Goal: Information Seeking & Learning: Learn about a topic

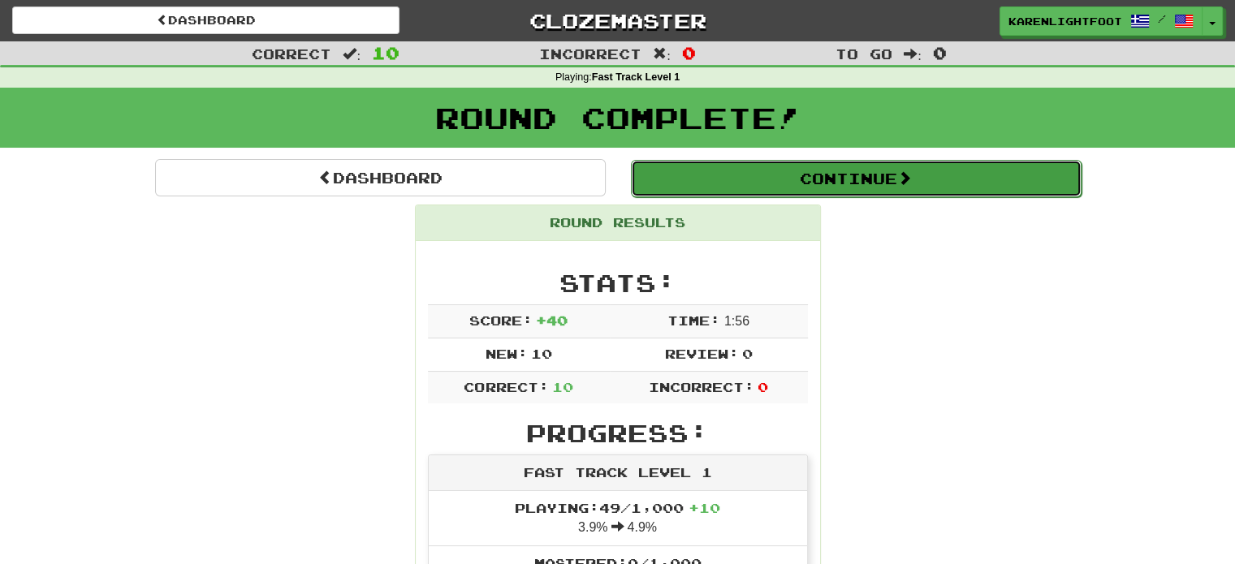
click at [783, 171] on button "Continue" at bounding box center [856, 178] width 451 height 37
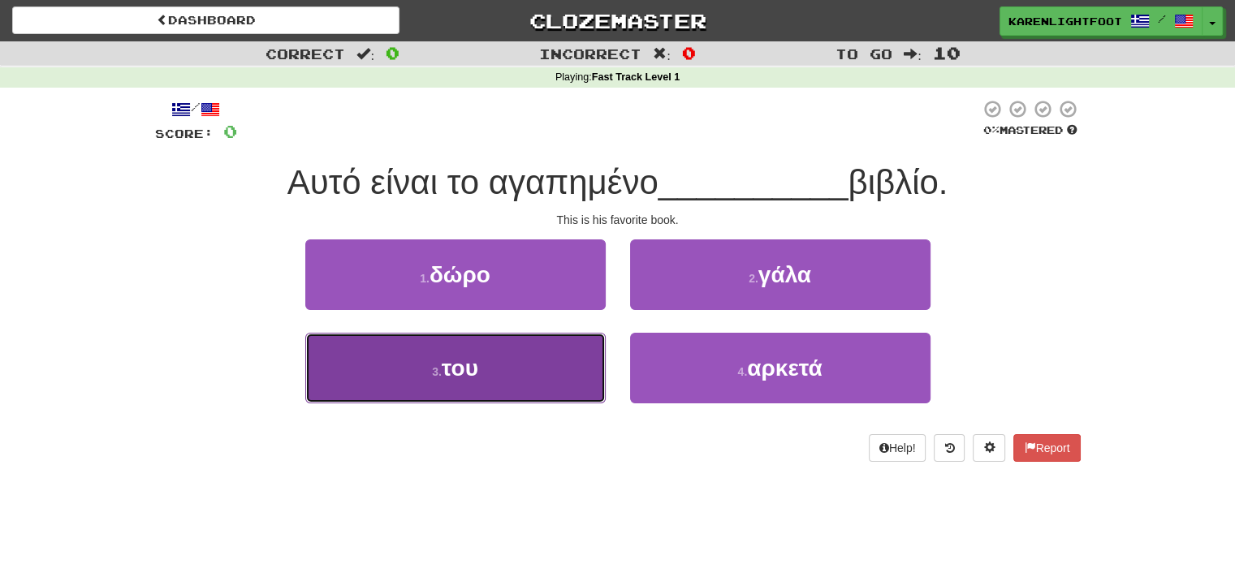
click at [471, 365] on span "του" at bounding box center [460, 368] width 37 height 25
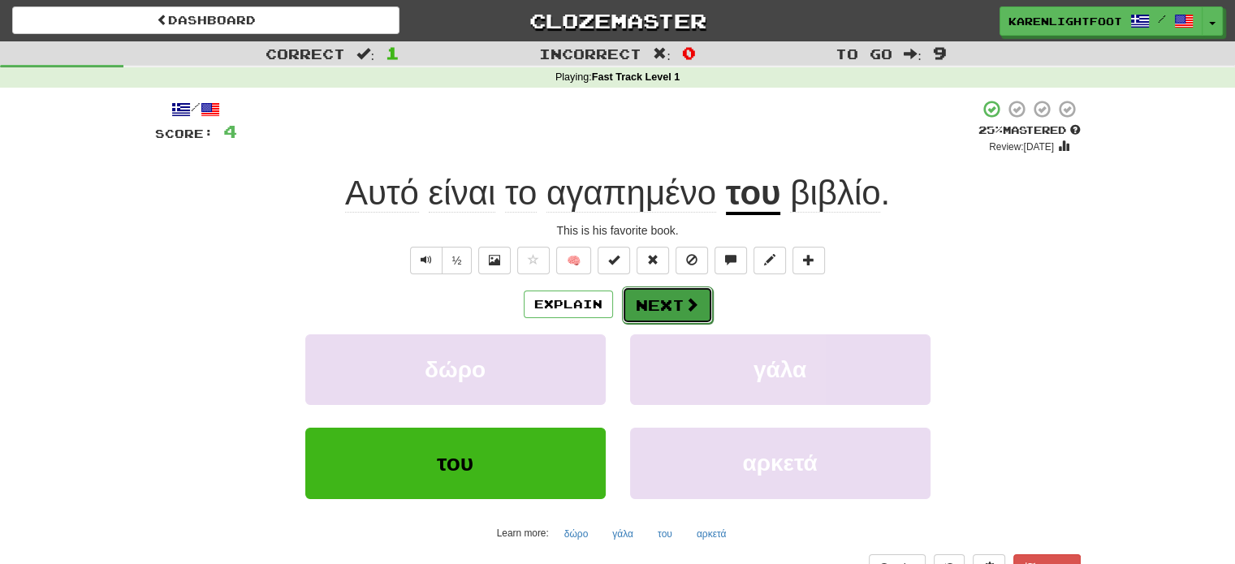
click at [682, 300] on button "Next" at bounding box center [667, 305] width 91 height 37
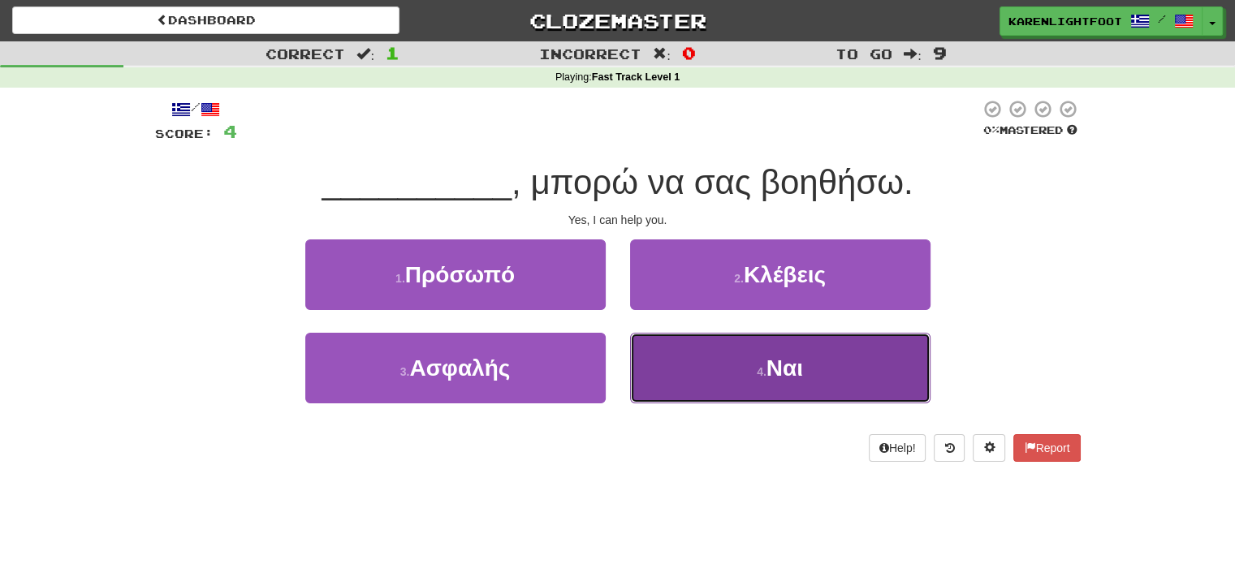
click at [737, 372] on button "4 . Ναι" at bounding box center [780, 368] width 301 height 71
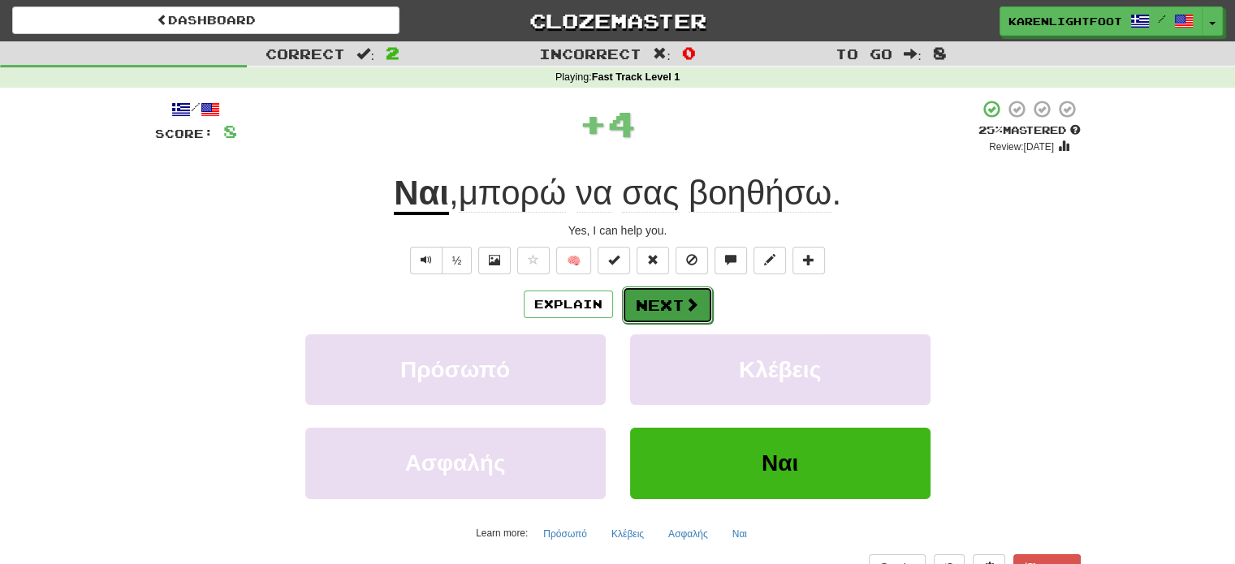
click at [686, 300] on span at bounding box center [692, 304] width 15 height 15
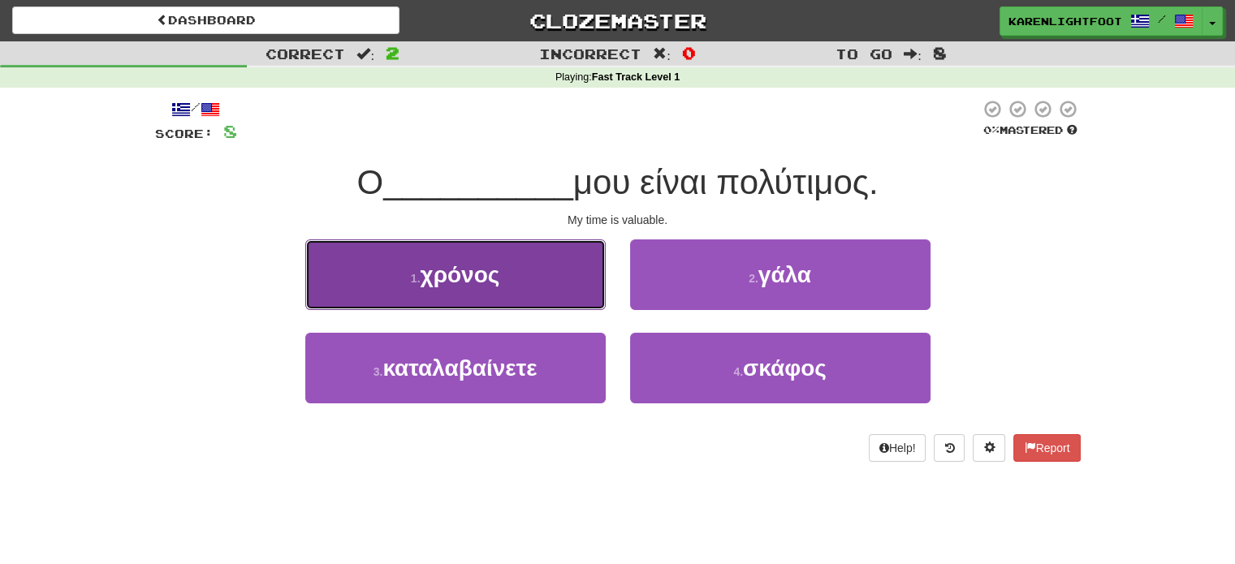
click at [474, 282] on span "χρόνος" at bounding box center [460, 274] width 80 height 25
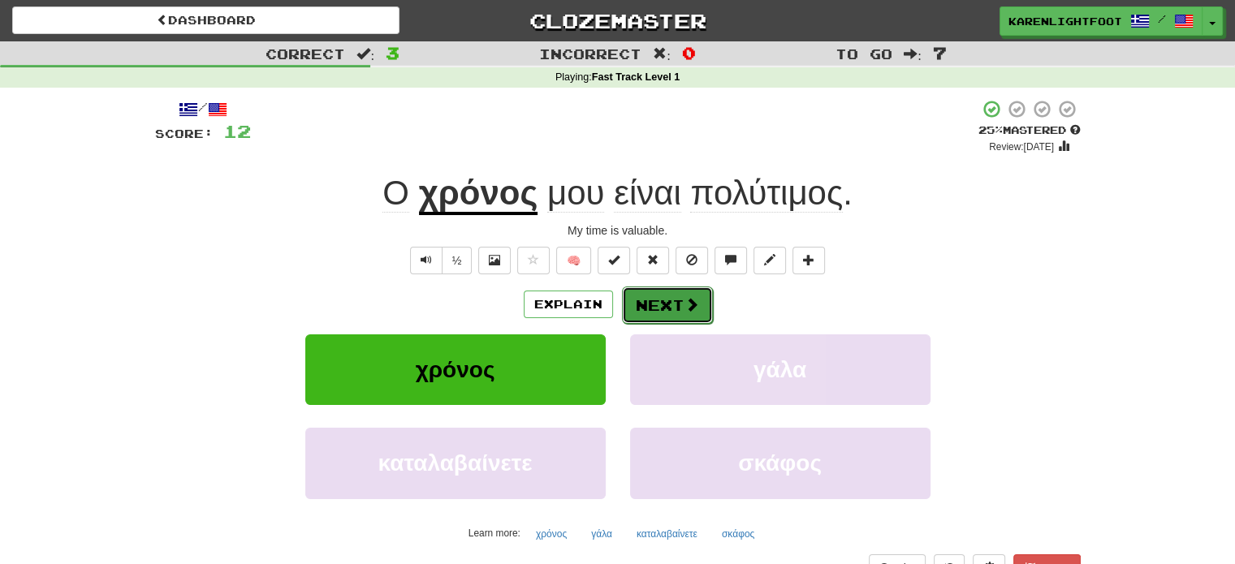
click at [688, 307] on span at bounding box center [692, 304] width 15 height 15
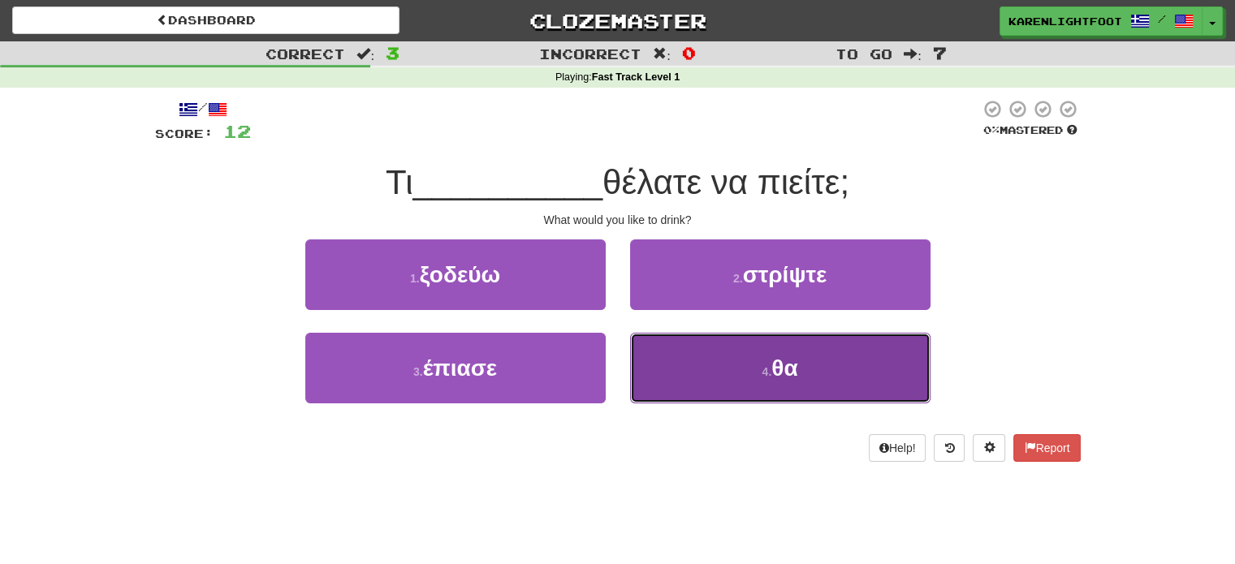
click at [713, 353] on button "4 . θα" at bounding box center [780, 368] width 301 height 71
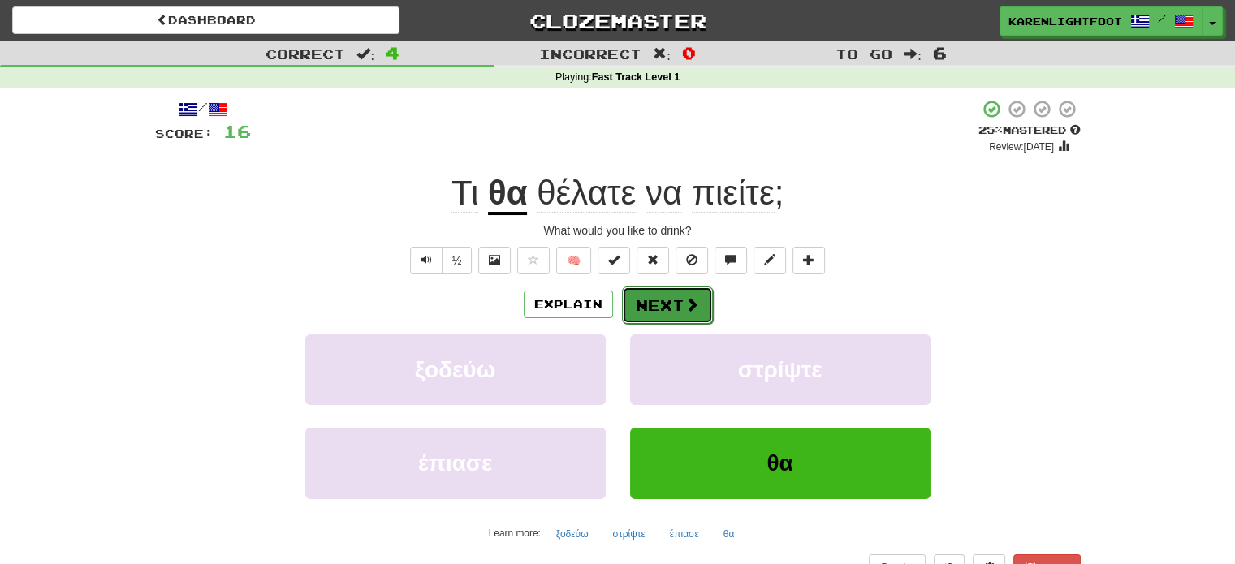
click at [685, 303] on span at bounding box center [692, 304] width 15 height 15
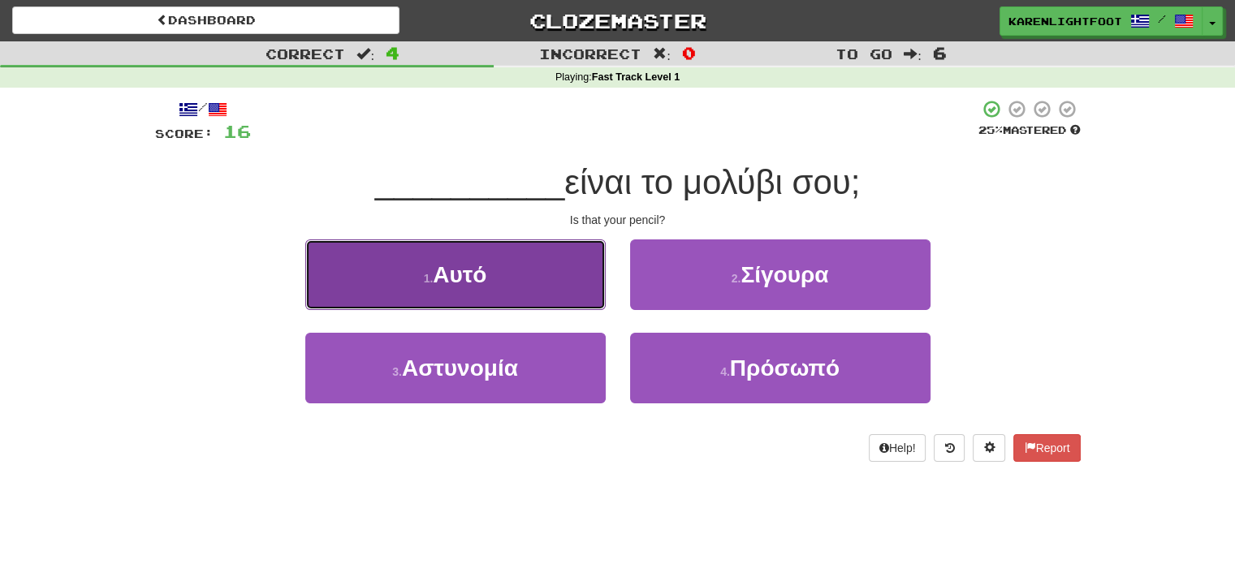
click at [452, 278] on span "Αυτό" at bounding box center [460, 274] width 54 height 25
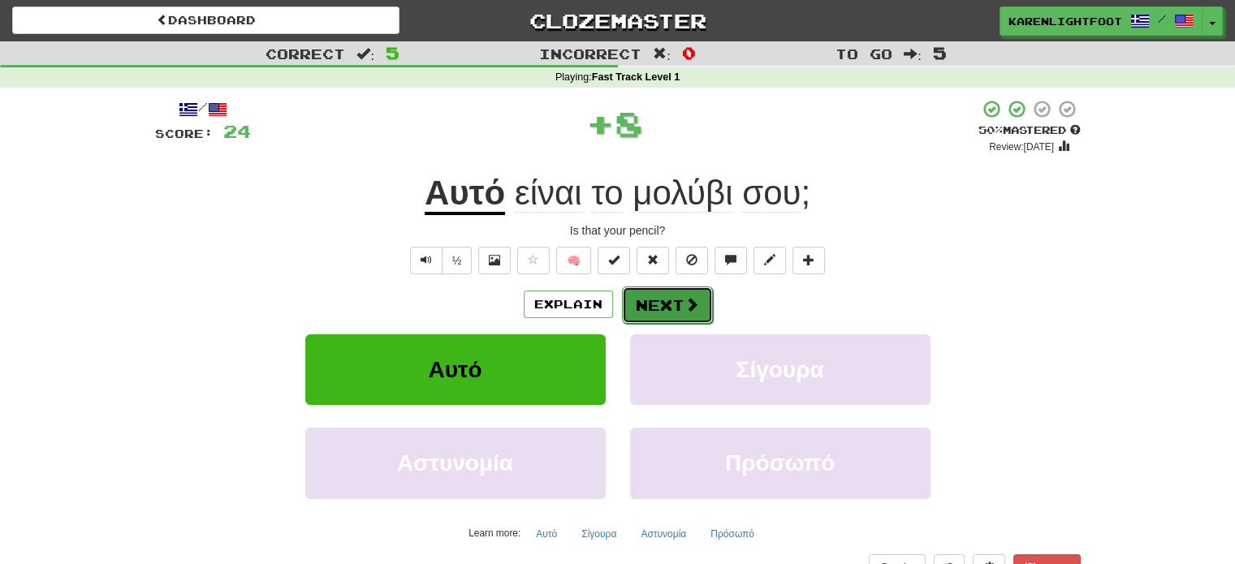
click at [685, 301] on span at bounding box center [692, 304] width 15 height 15
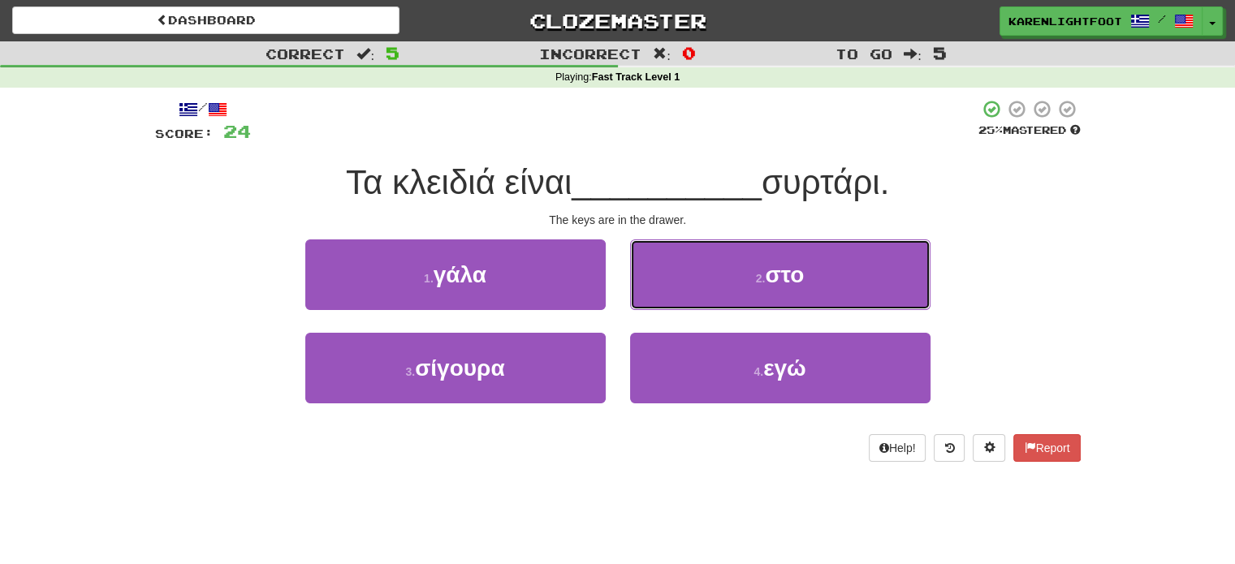
click at [683, 301] on button "2 . στο" at bounding box center [780, 275] width 301 height 71
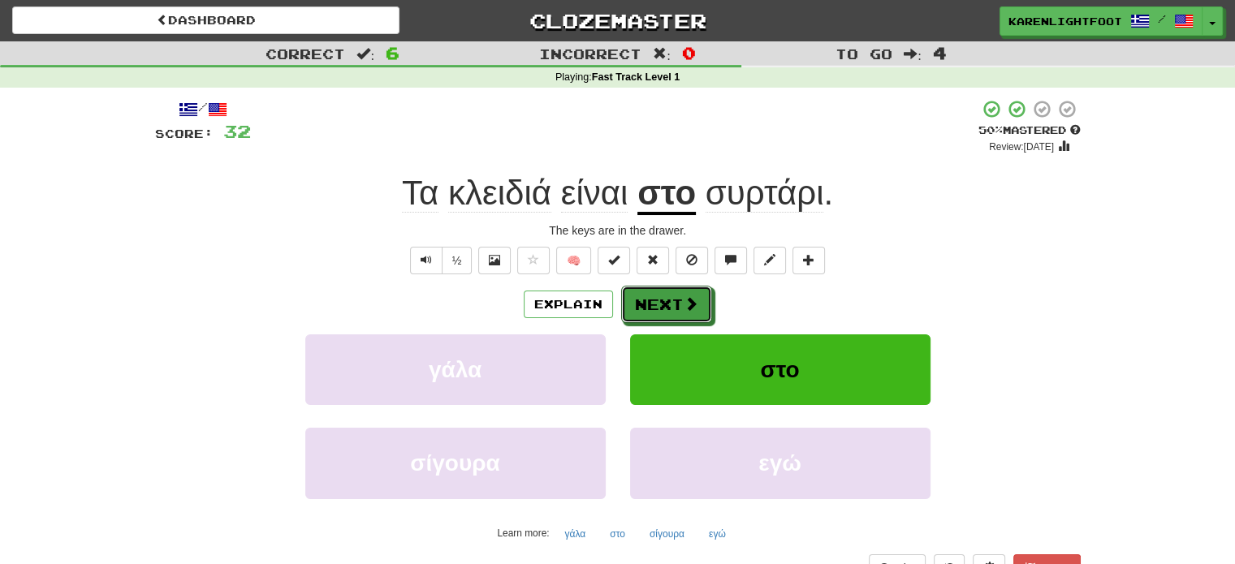
click at [684, 301] on span at bounding box center [691, 303] width 15 height 15
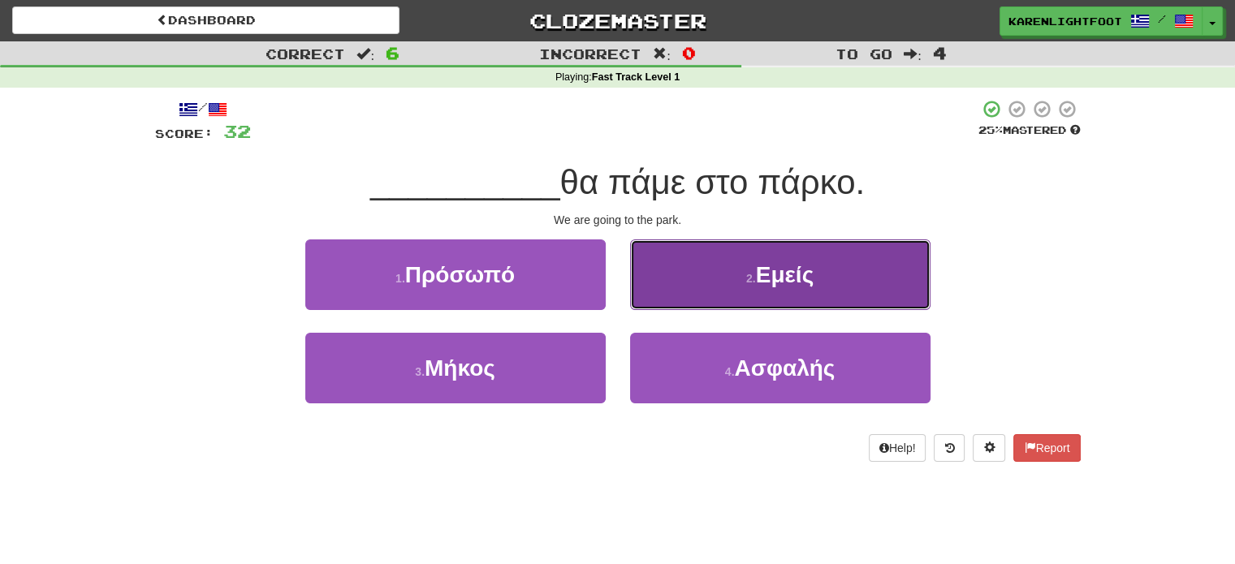
click at [772, 288] on button "2 . Εμείς" at bounding box center [780, 275] width 301 height 71
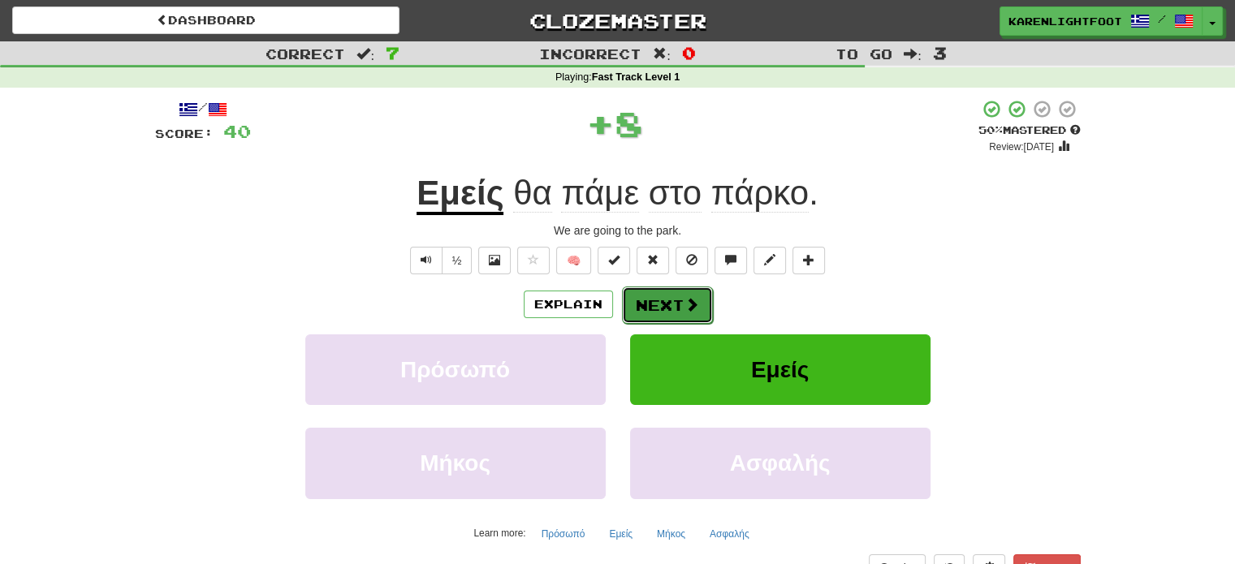
click at [668, 301] on button "Next" at bounding box center [667, 305] width 91 height 37
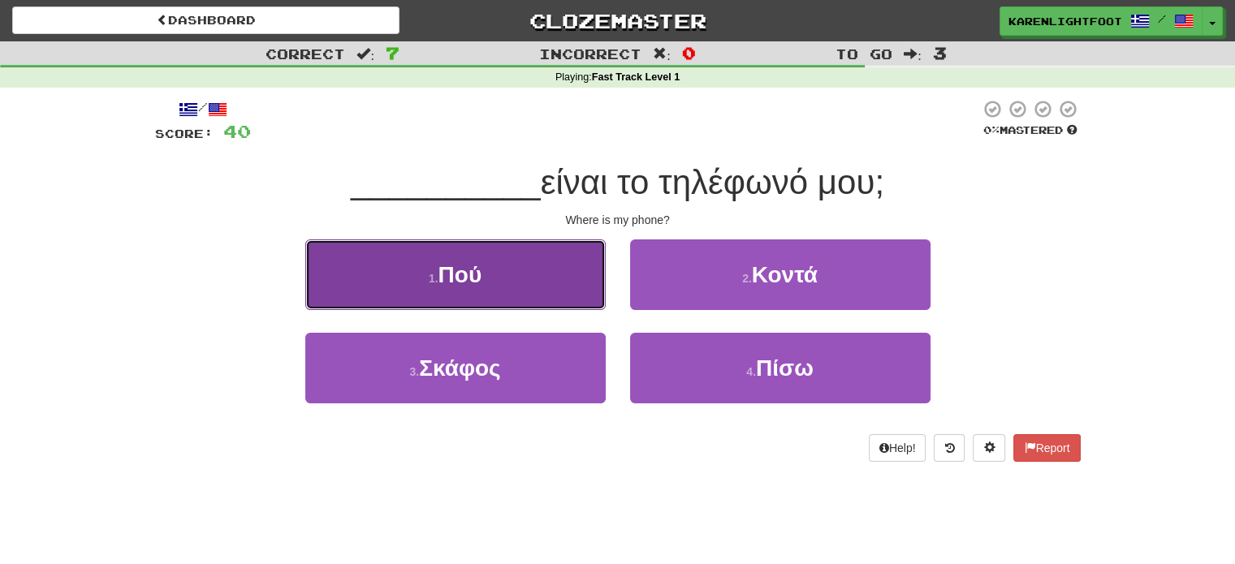
click at [530, 288] on button "1 . Πού" at bounding box center [455, 275] width 301 height 71
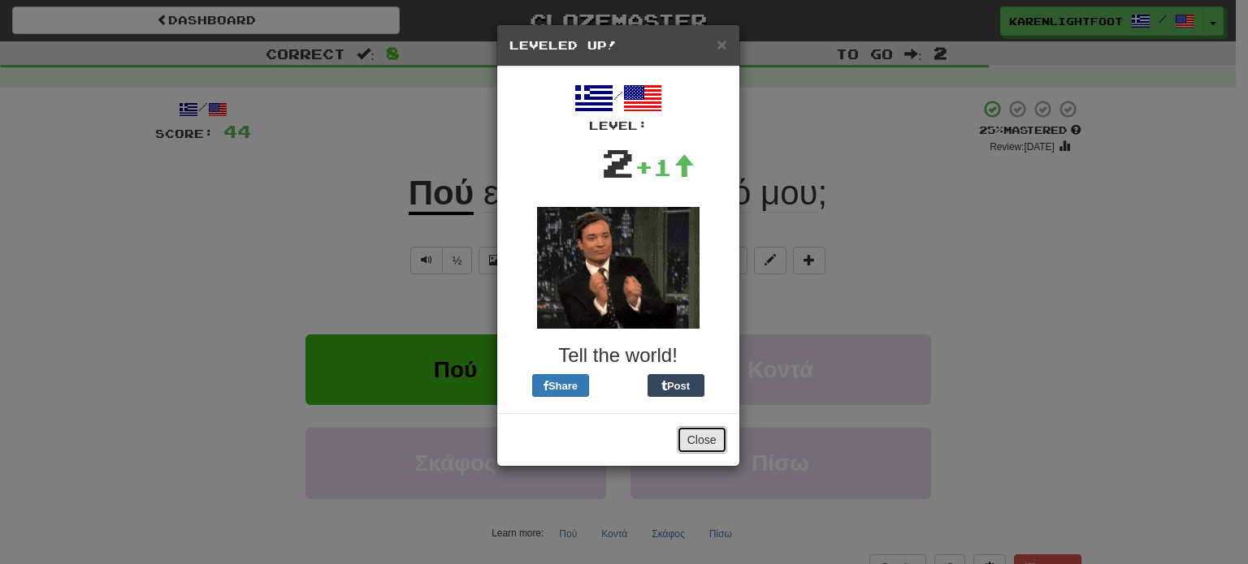
click at [708, 446] on button "Close" at bounding box center [702, 440] width 50 height 28
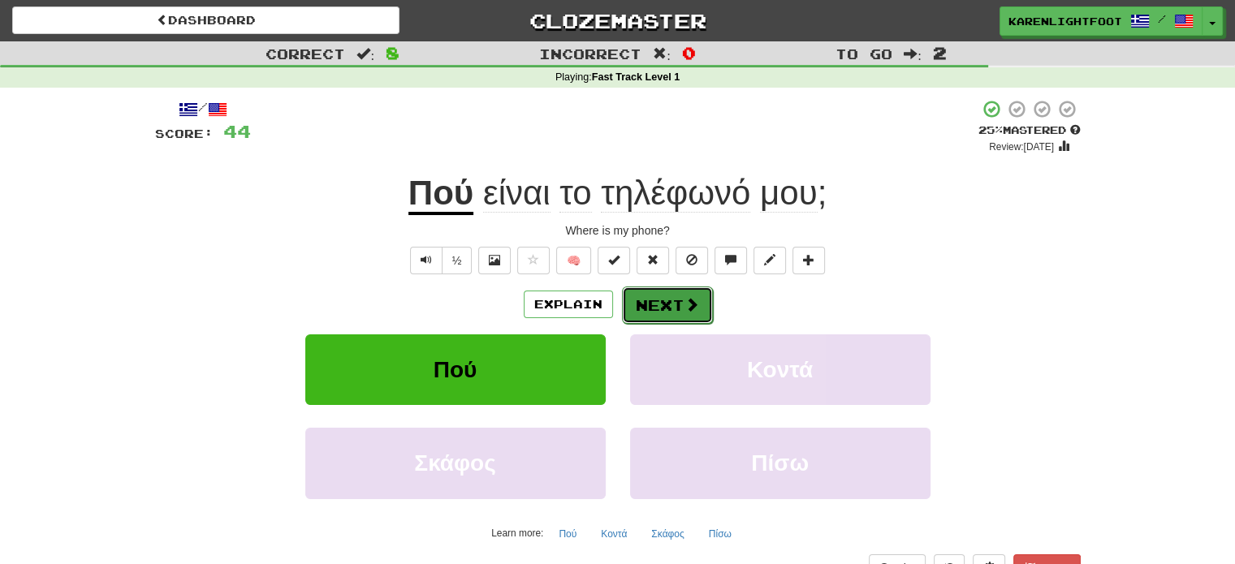
click at [675, 303] on button "Next" at bounding box center [667, 305] width 91 height 37
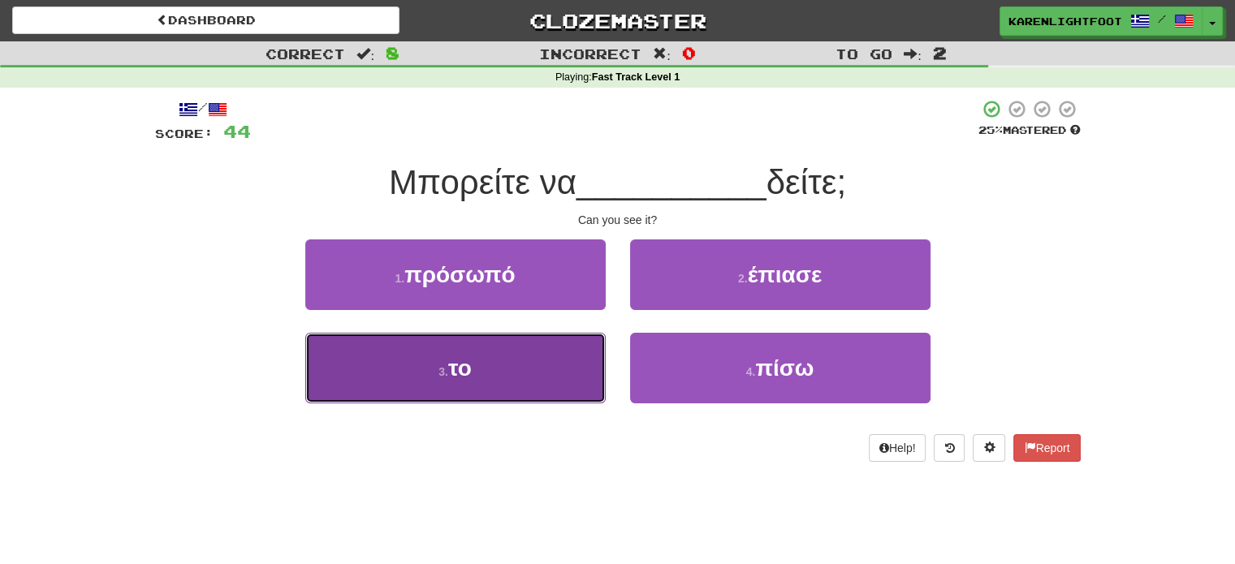
click at [494, 387] on button "3 . το" at bounding box center [455, 368] width 301 height 71
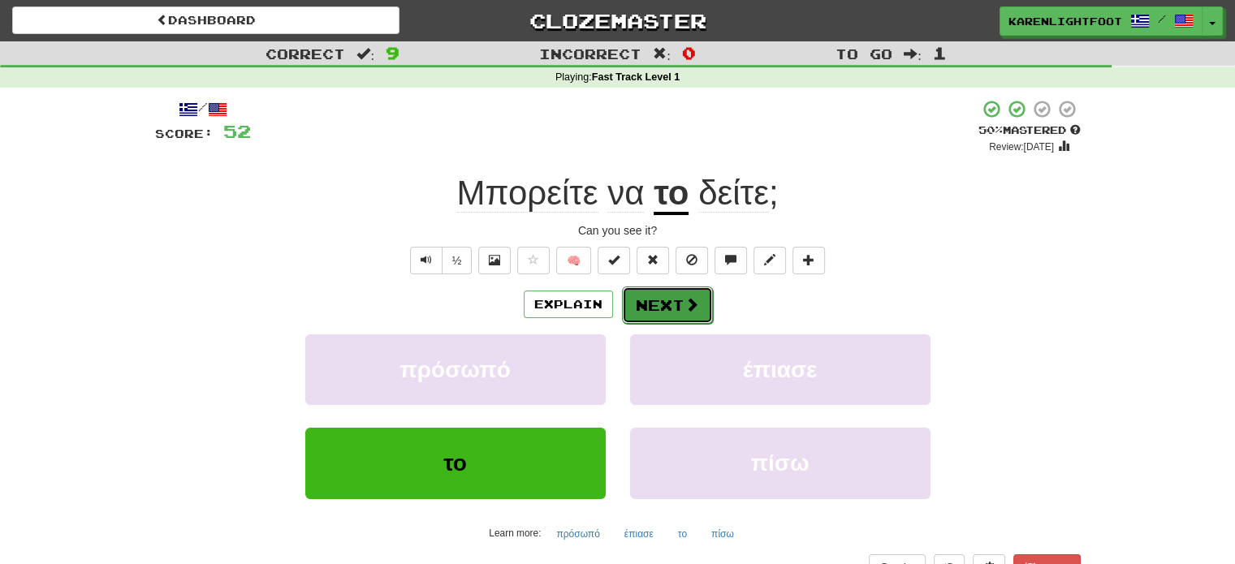
click at [681, 299] on button "Next" at bounding box center [667, 305] width 91 height 37
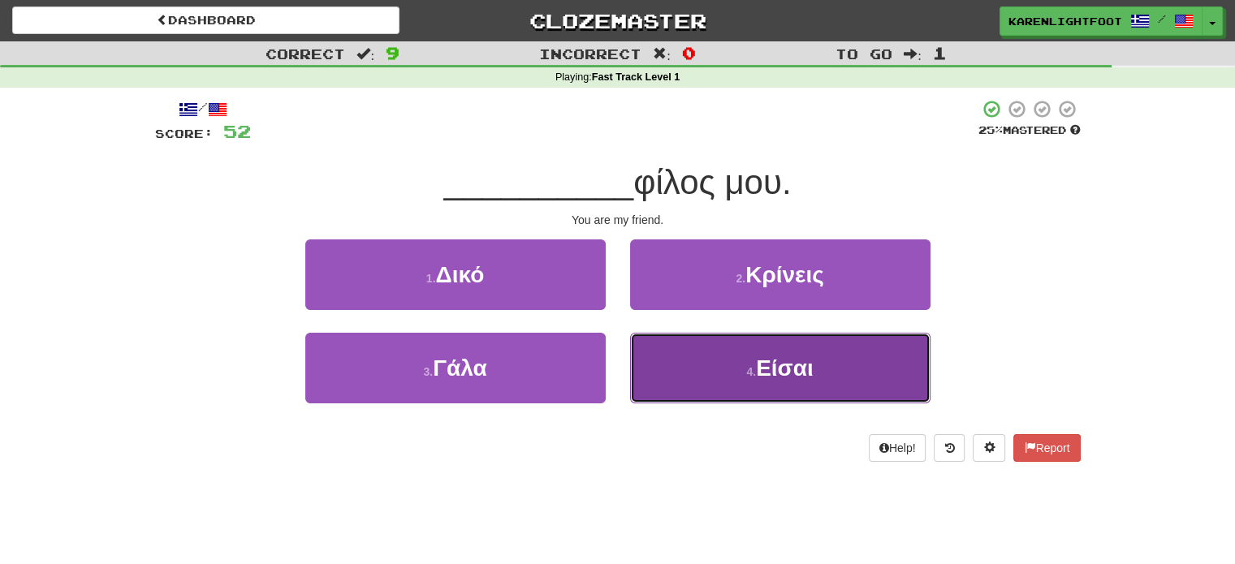
click at [801, 370] on span "Είσαι" at bounding box center [785, 368] width 58 height 25
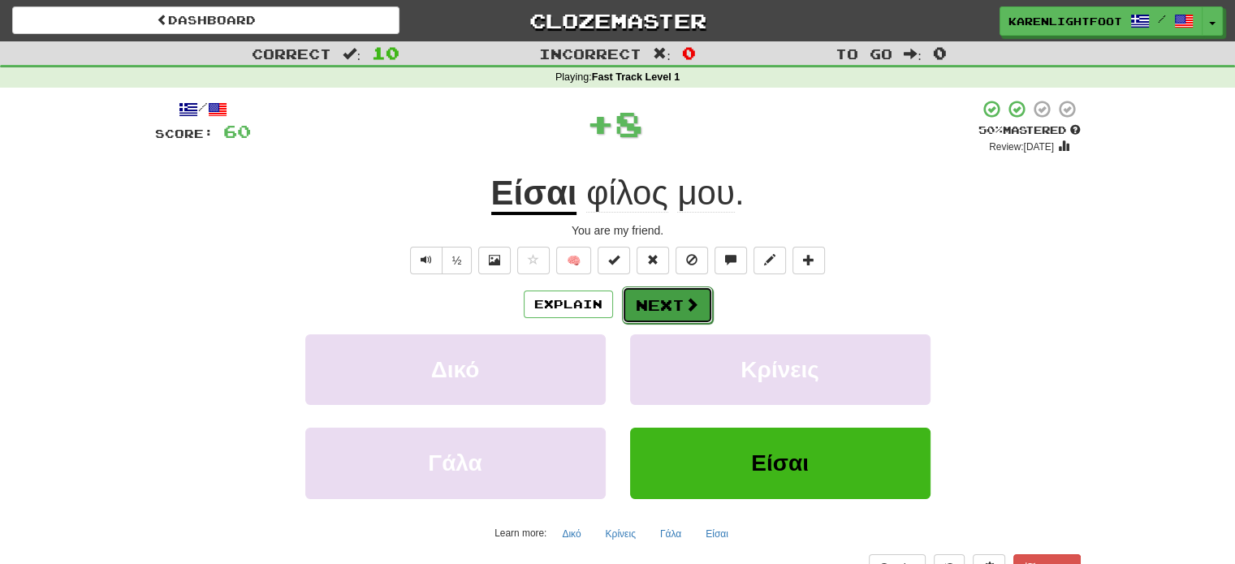
click at [664, 308] on button "Next" at bounding box center [667, 305] width 91 height 37
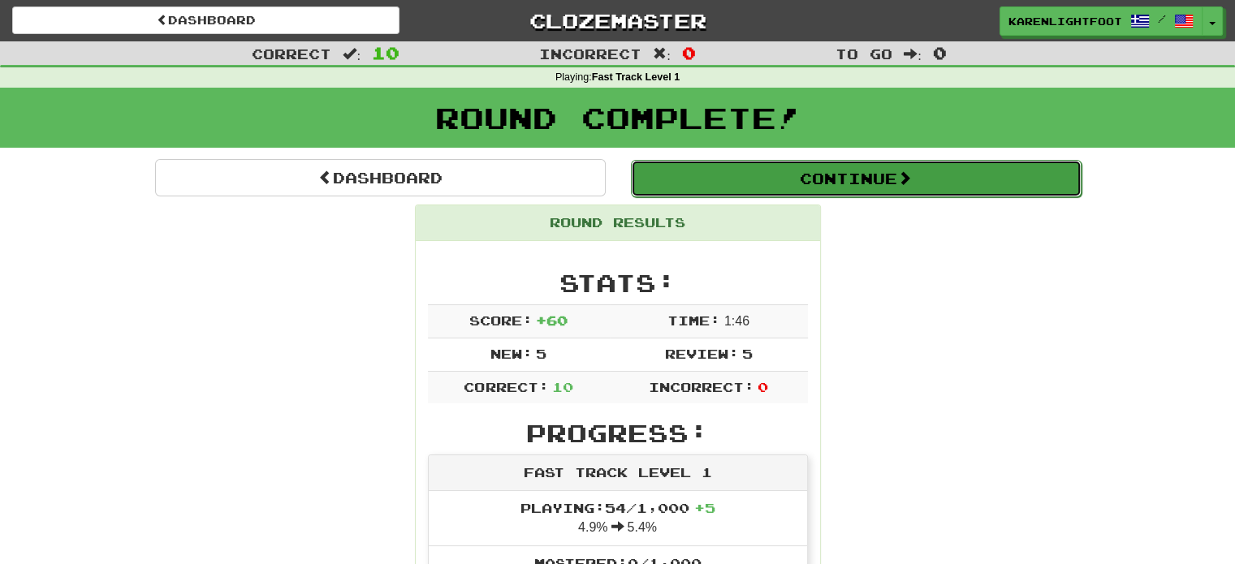
click at [906, 184] on span at bounding box center [904, 178] width 15 height 15
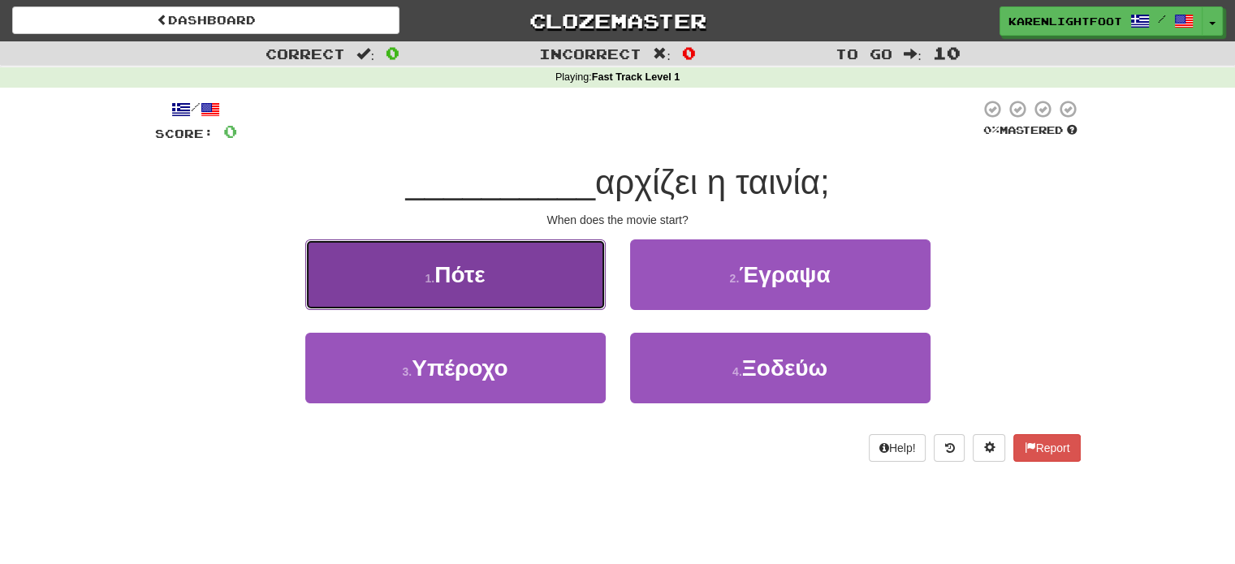
click at [481, 275] on span "Πότε" at bounding box center [460, 274] width 50 height 25
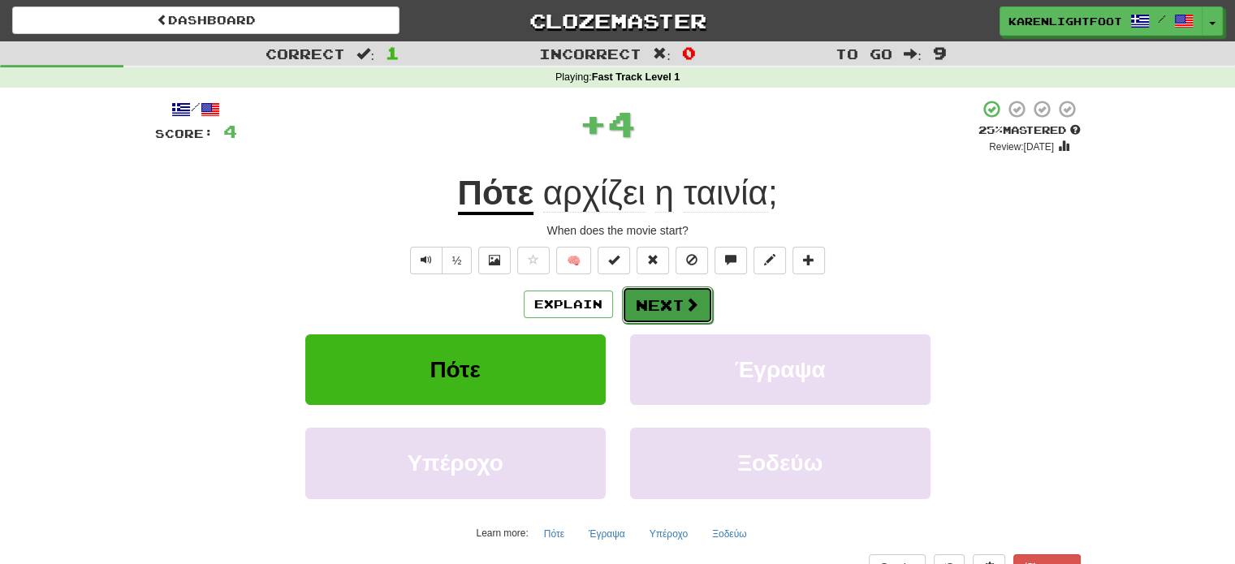
click at [699, 309] on button "Next" at bounding box center [667, 305] width 91 height 37
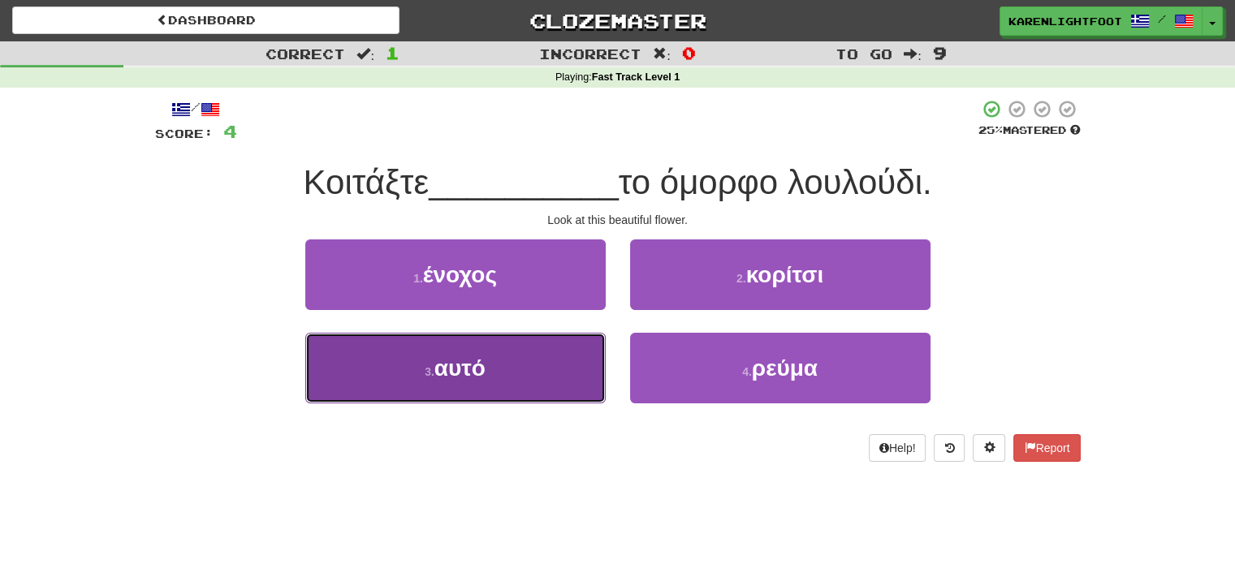
click at [526, 372] on button "3 . αυτό" at bounding box center [455, 368] width 301 height 71
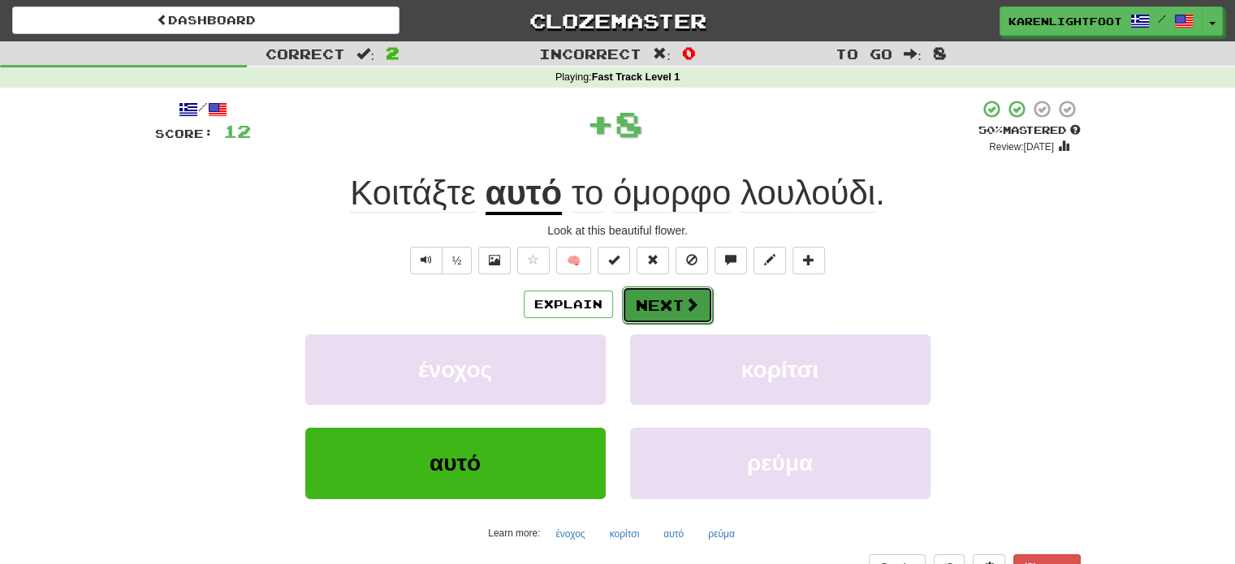
click at [685, 301] on span at bounding box center [692, 304] width 15 height 15
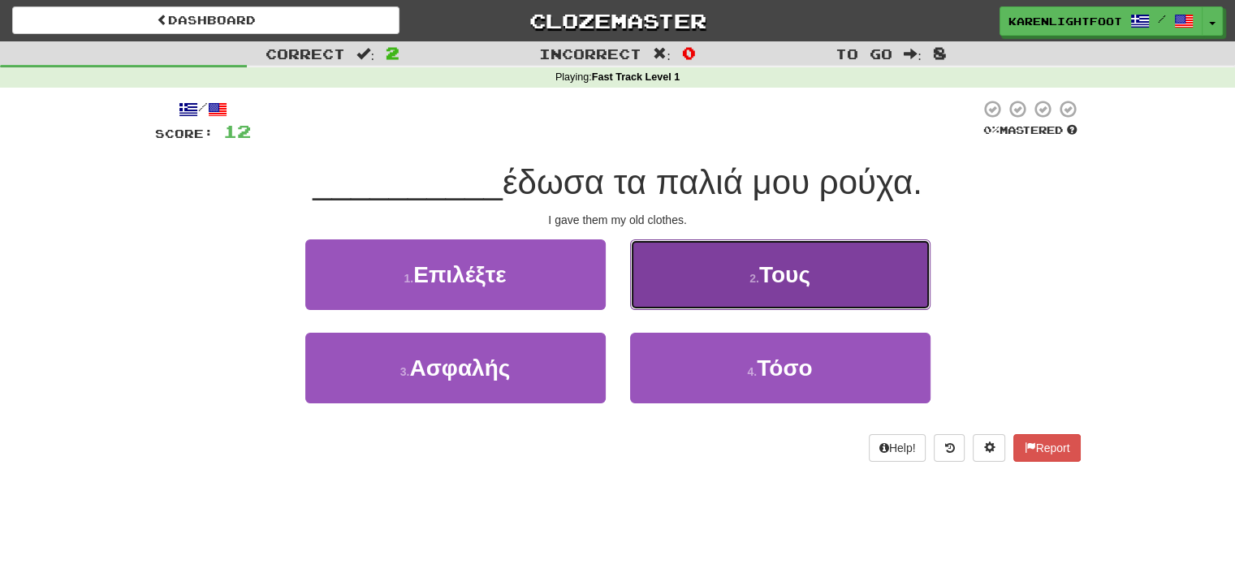
click at [812, 292] on button "2 . Τους" at bounding box center [780, 275] width 301 height 71
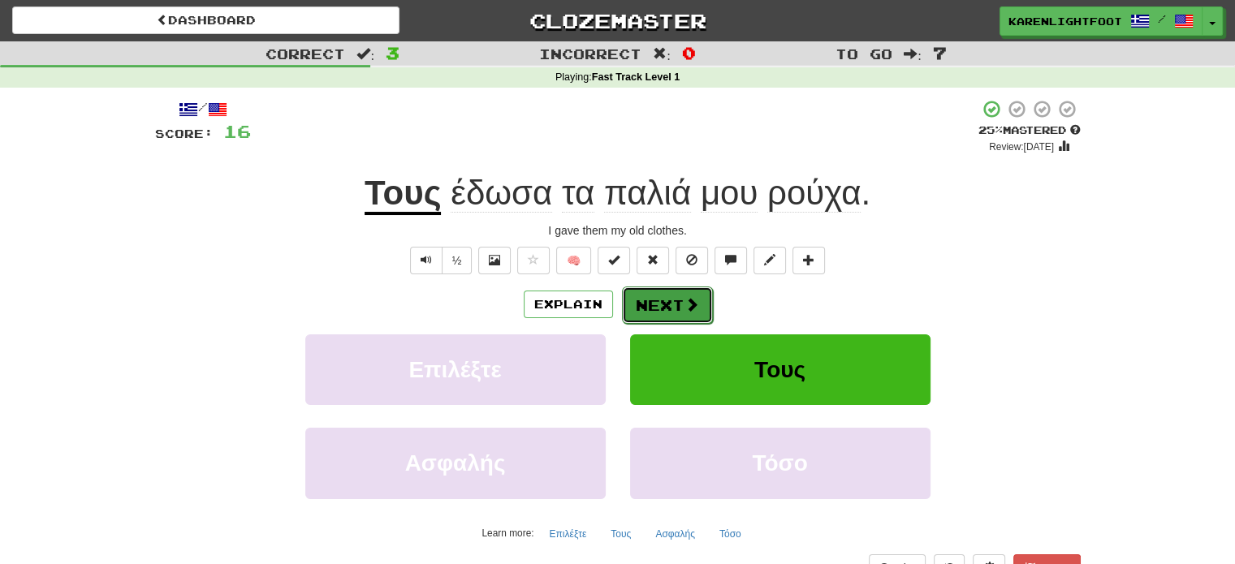
click at [666, 300] on button "Next" at bounding box center [667, 305] width 91 height 37
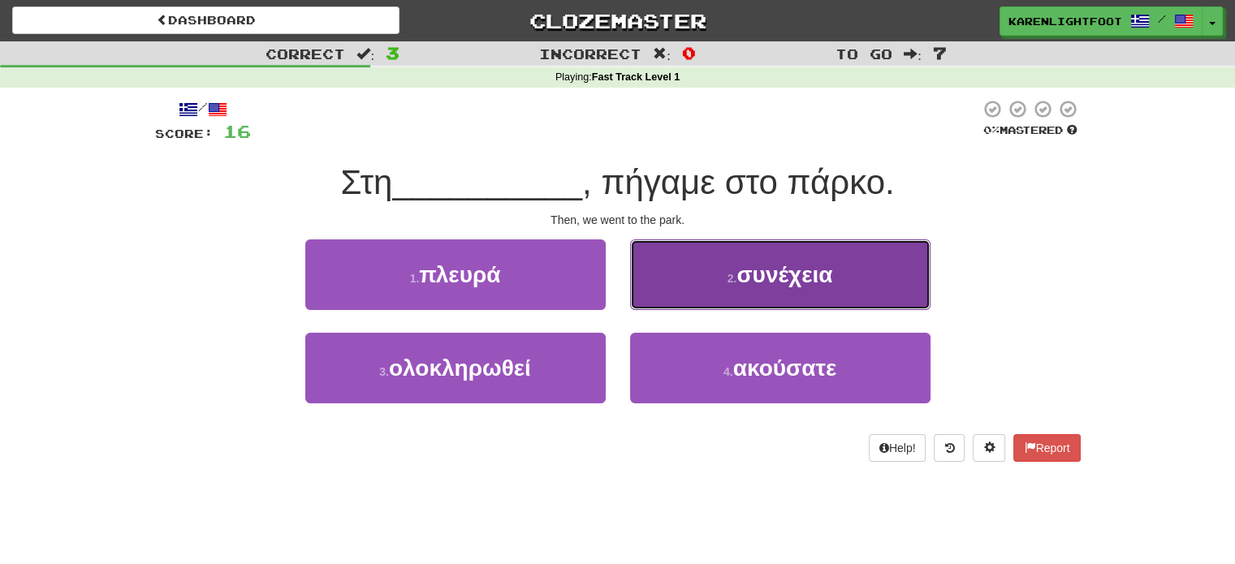
click at [745, 272] on span "συνέχεια" at bounding box center [785, 274] width 96 height 25
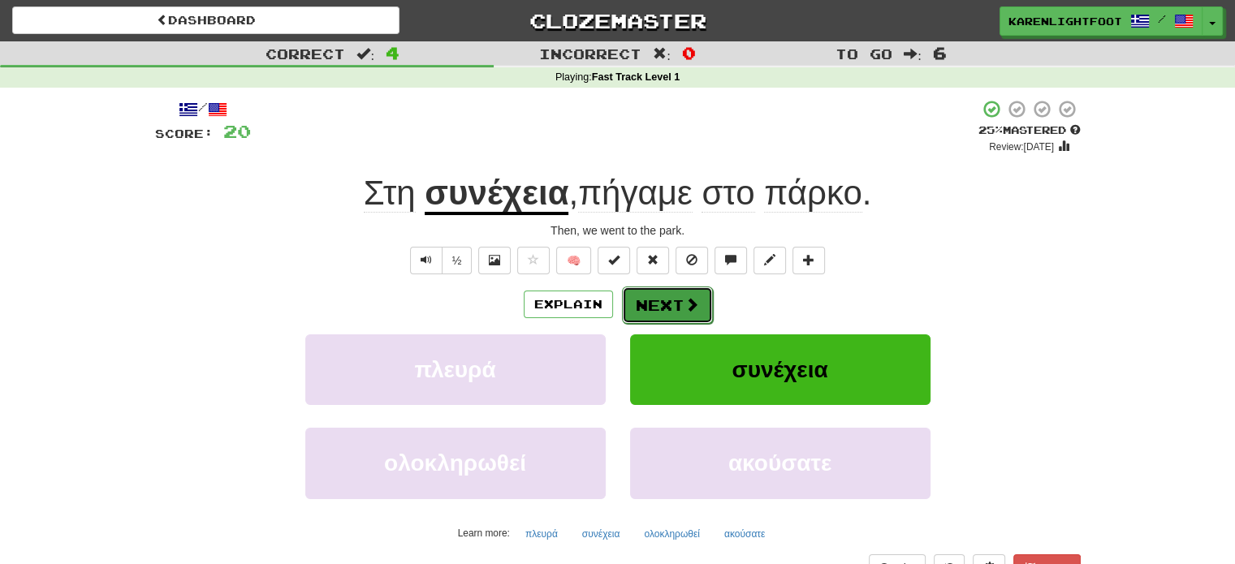
click at [676, 300] on button "Next" at bounding box center [667, 305] width 91 height 37
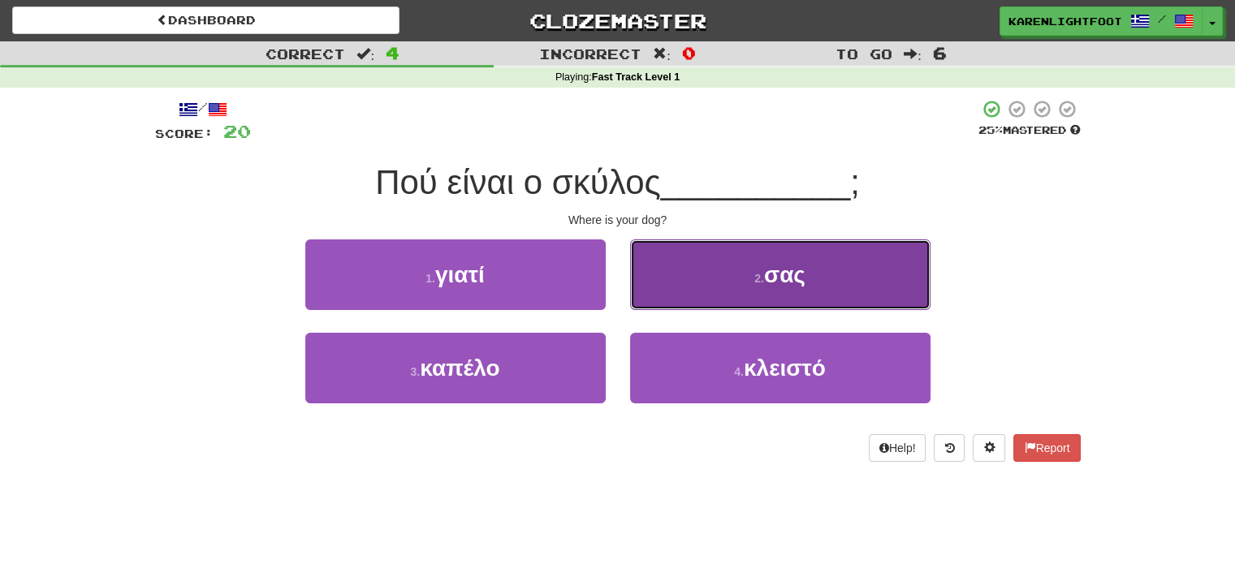
click at [788, 267] on span "σας" at bounding box center [784, 274] width 41 height 25
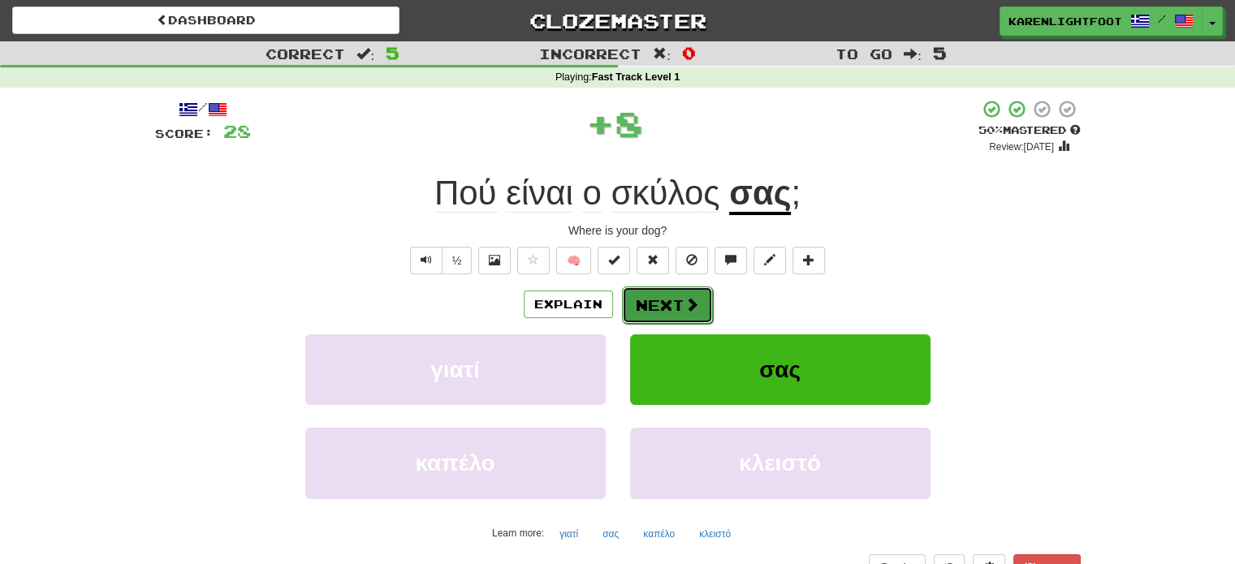
click at [676, 300] on button "Next" at bounding box center [667, 305] width 91 height 37
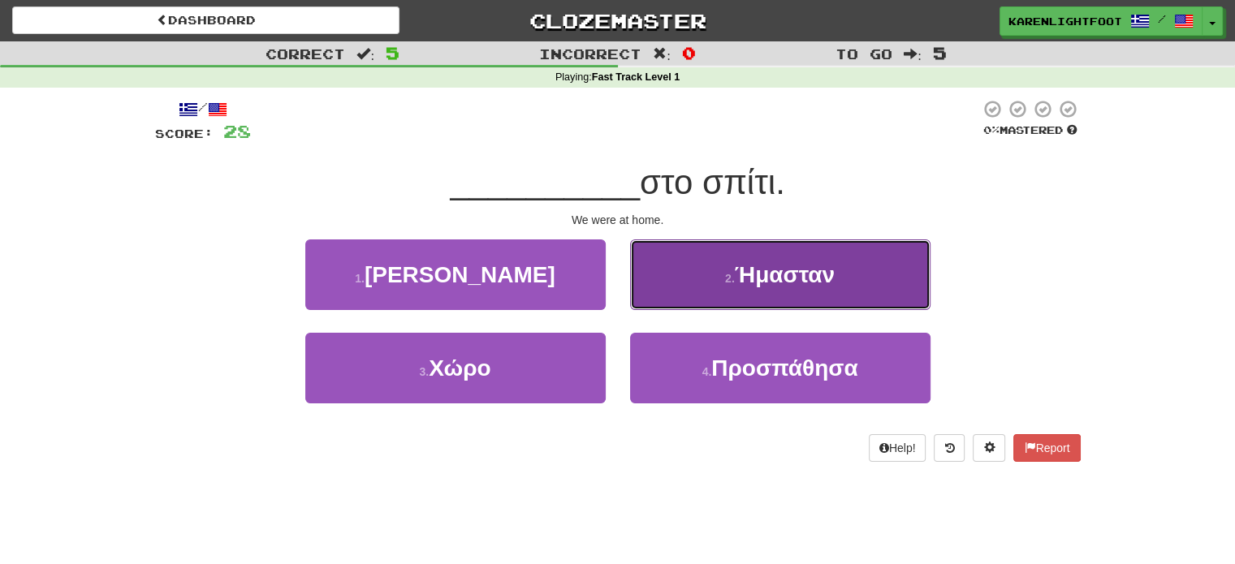
click at [833, 283] on span "Ήμασταν" at bounding box center [785, 274] width 100 height 25
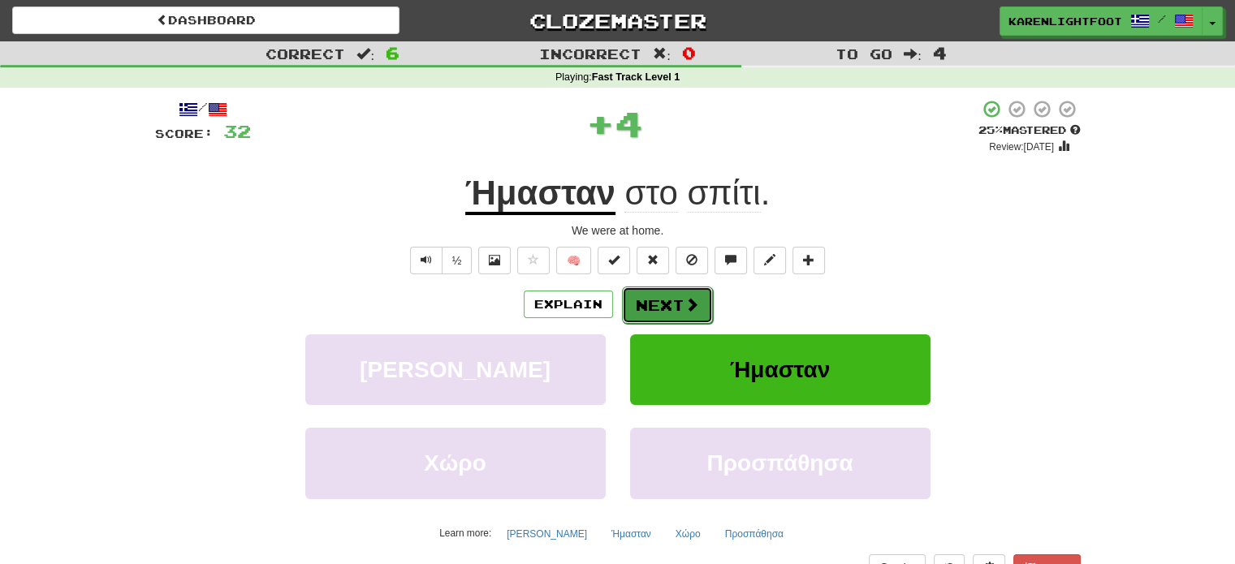
click at [666, 314] on button "Next" at bounding box center [667, 305] width 91 height 37
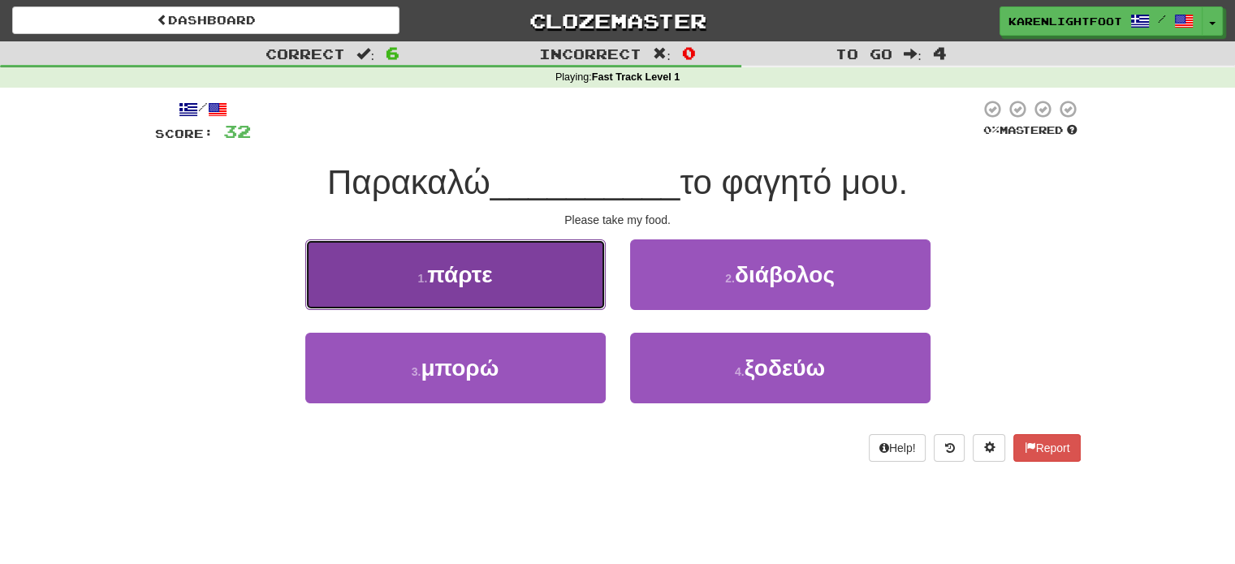
click at [454, 262] on span "πάρτε" at bounding box center [459, 274] width 65 height 25
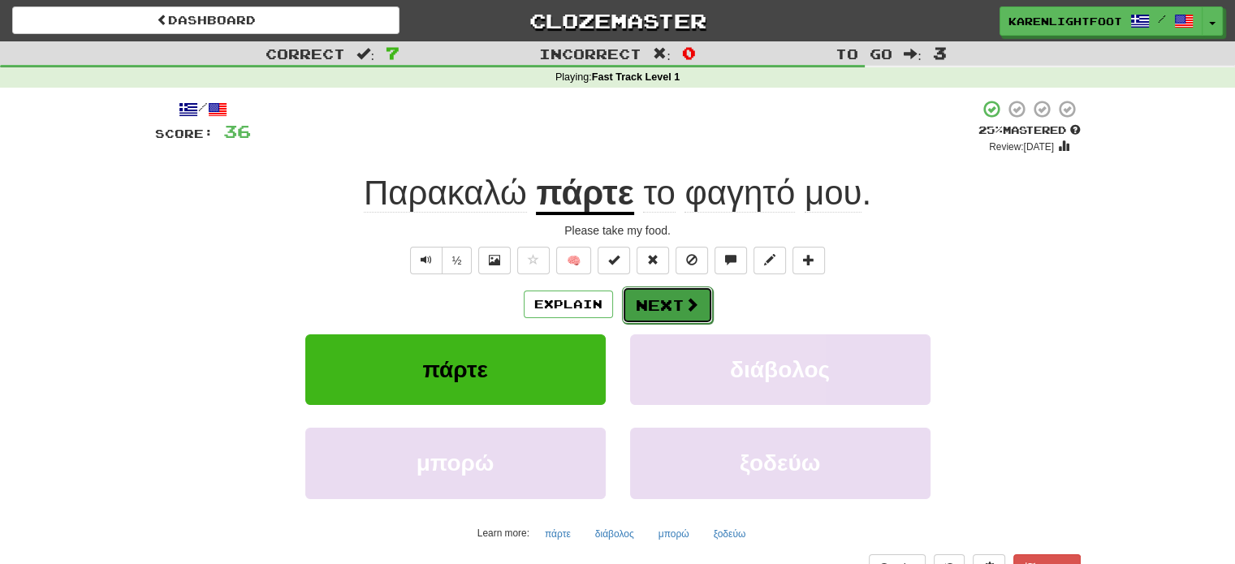
click at [685, 303] on span at bounding box center [692, 304] width 15 height 15
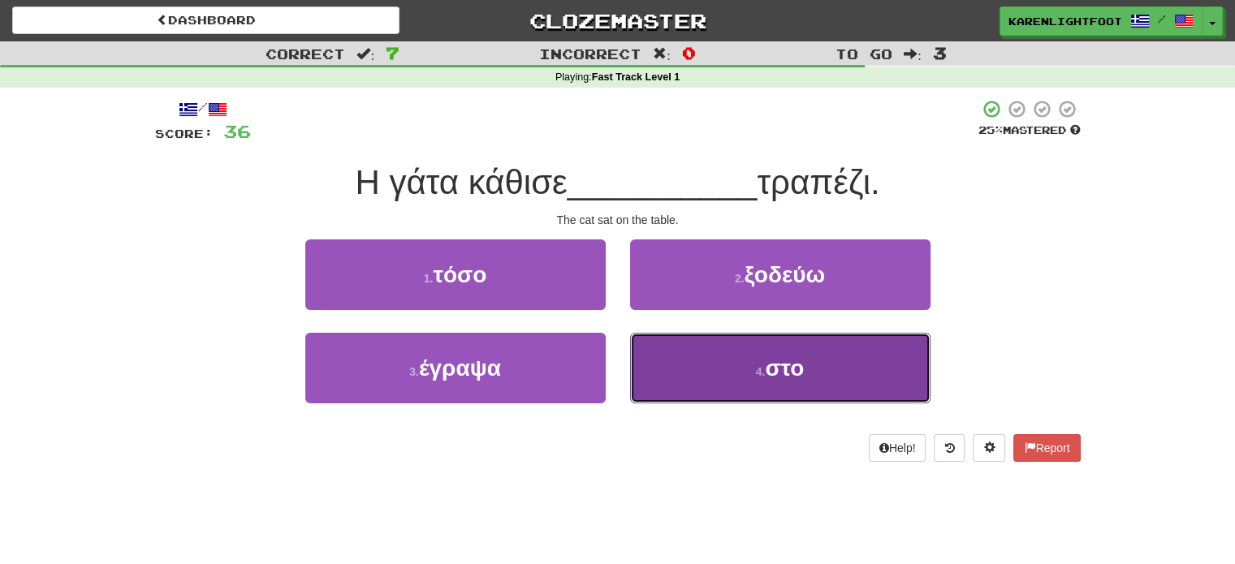
click at [785, 365] on span "στο" at bounding box center [784, 368] width 39 height 25
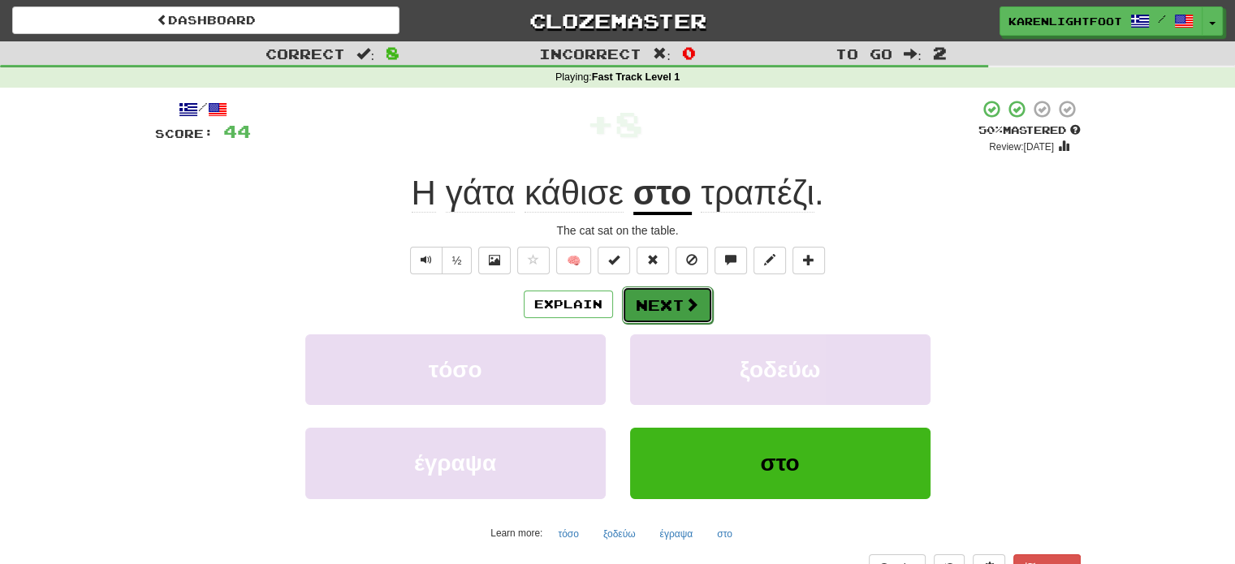
click at [686, 300] on span at bounding box center [692, 304] width 15 height 15
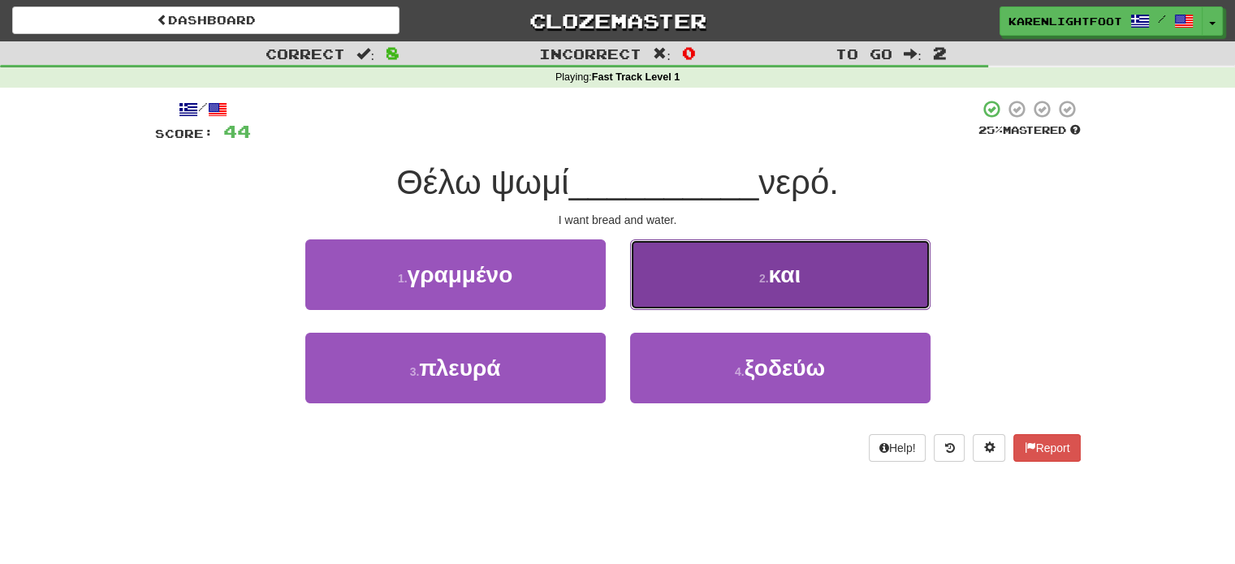
click at [863, 287] on button "2 . και" at bounding box center [780, 275] width 301 height 71
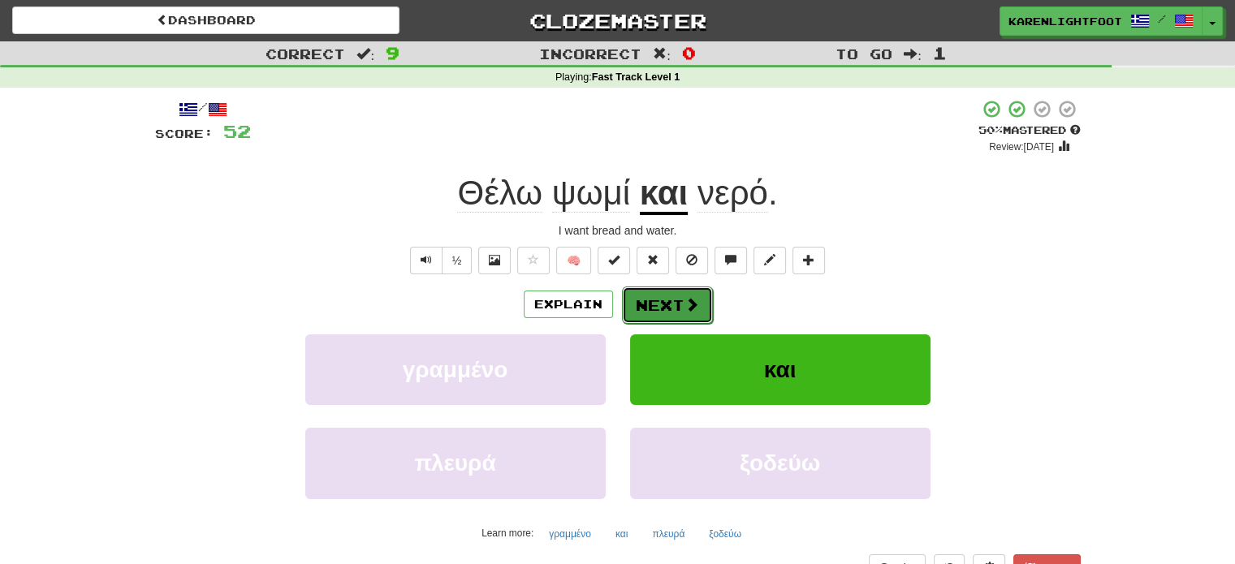
click at [664, 303] on button "Next" at bounding box center [667, 305] width 91 height 37
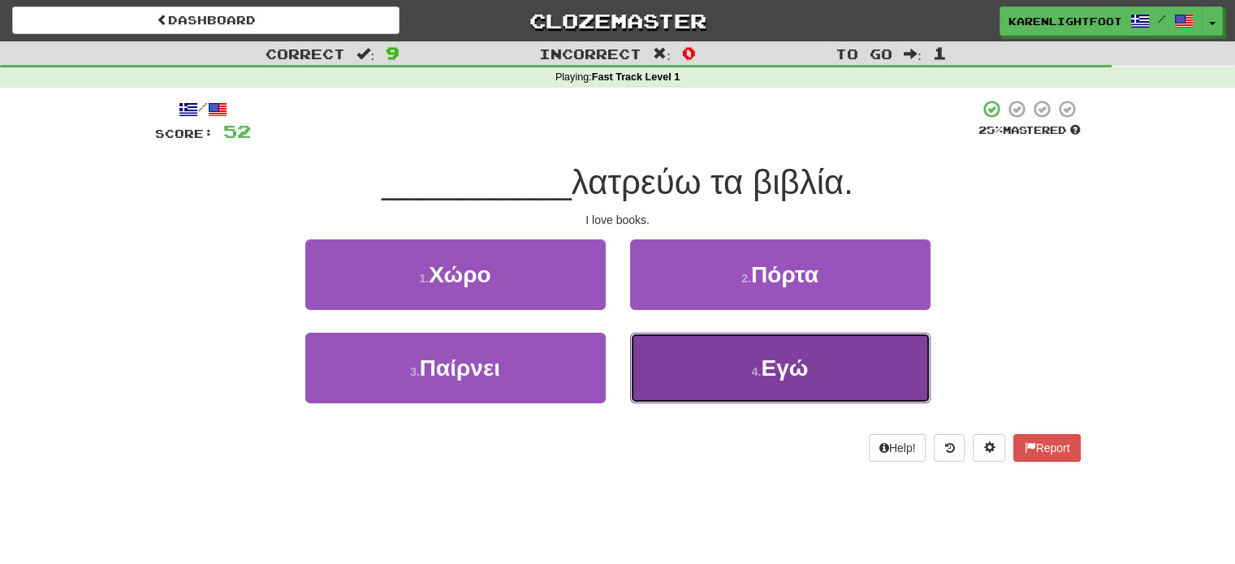
click at [788, 378] on span "Εγώ" at bounding box center [784, 368] width 47 height 25
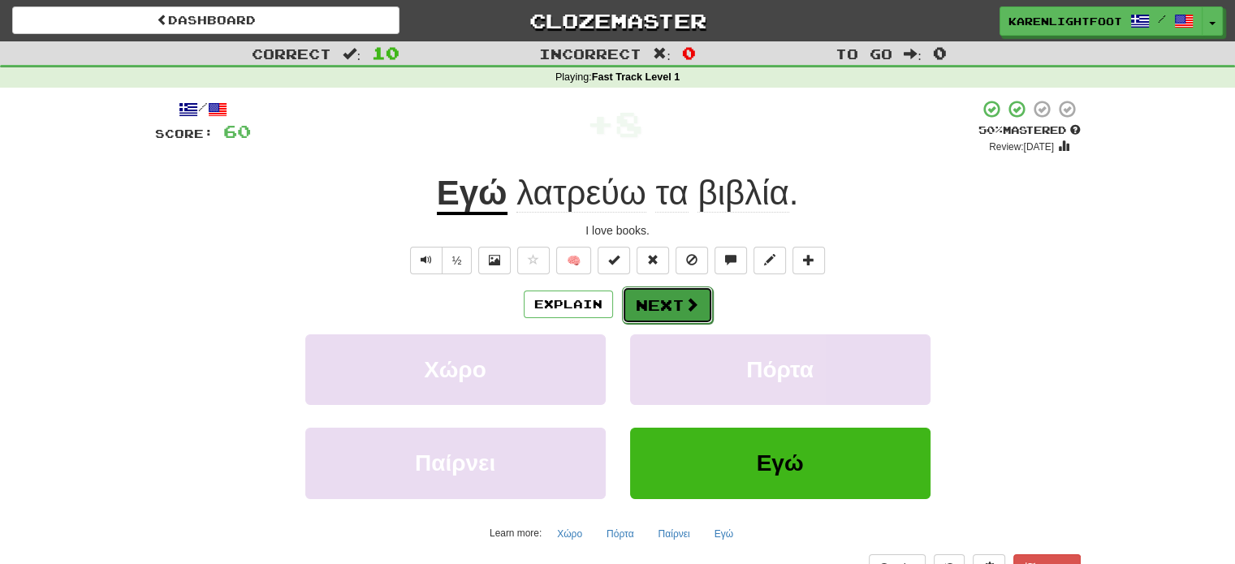
click at [687, 297] on span at bounding box center [692, 304] width 15 height 15
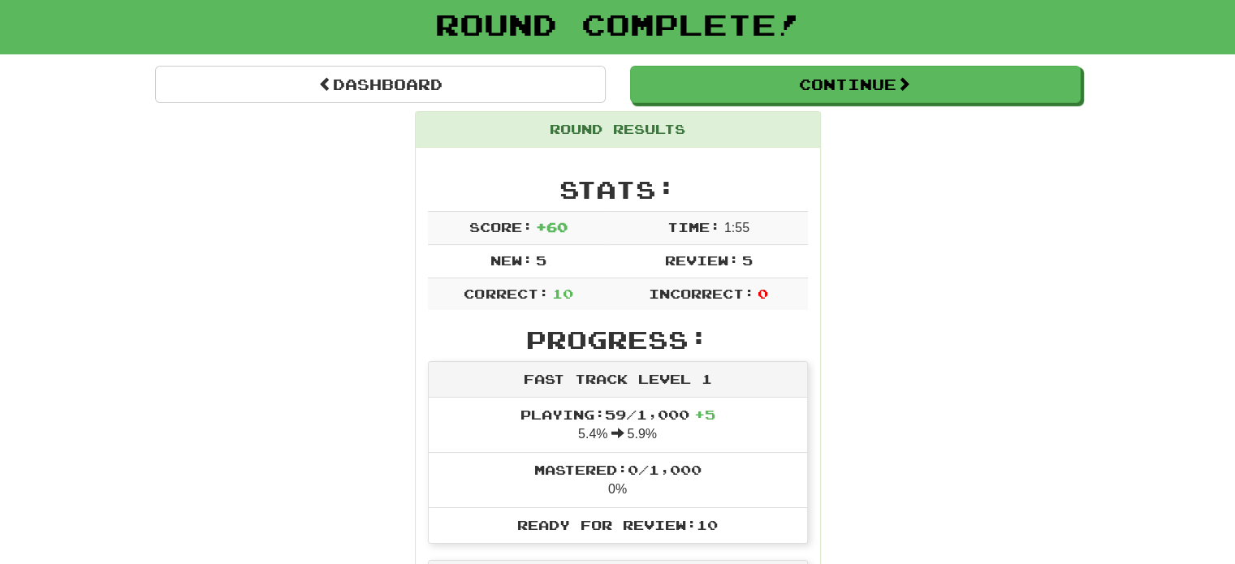
scroll to position [97, 0]
